Goal: Navigation & Orientation: Go to known website

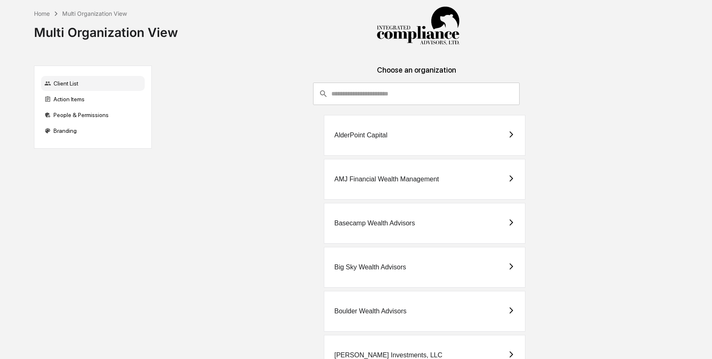
click at [455, 80] on div "Choose an organization" at bounding box center [416, 74] width 516 height 17
click at [456, 91] on input "consultant-dashboard__filter-organizations-search-bar" at bounding box center [425, 94] width 188 height 22
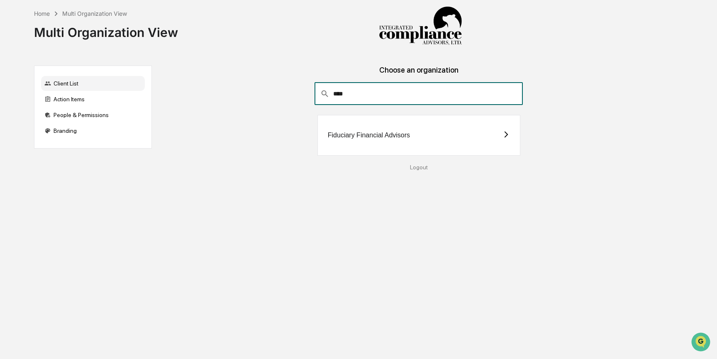
type input "****"
click at [502, 137] on icon at bounding box center [505, 134] width 7 height 7
